Goal: Task Accomplishment & Management: Use online tool/utility

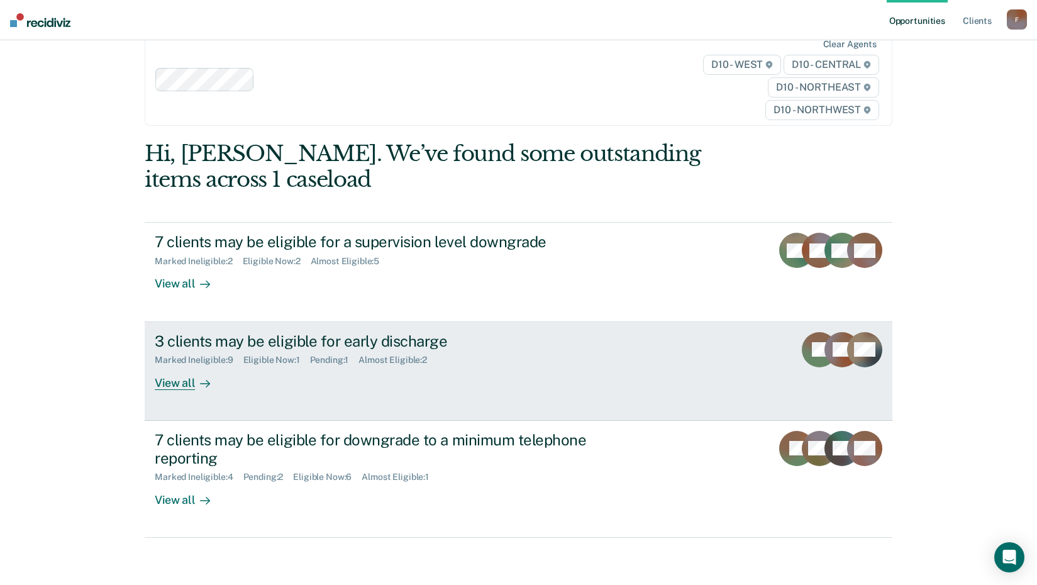
scroll to position [126, 0]
click at [223, 350] on div "3 clients may be eligible for early discharge" at bounding box center [375, 341] width 441 height 18
